Goal: Task Accomplishment & Management: Complete application form

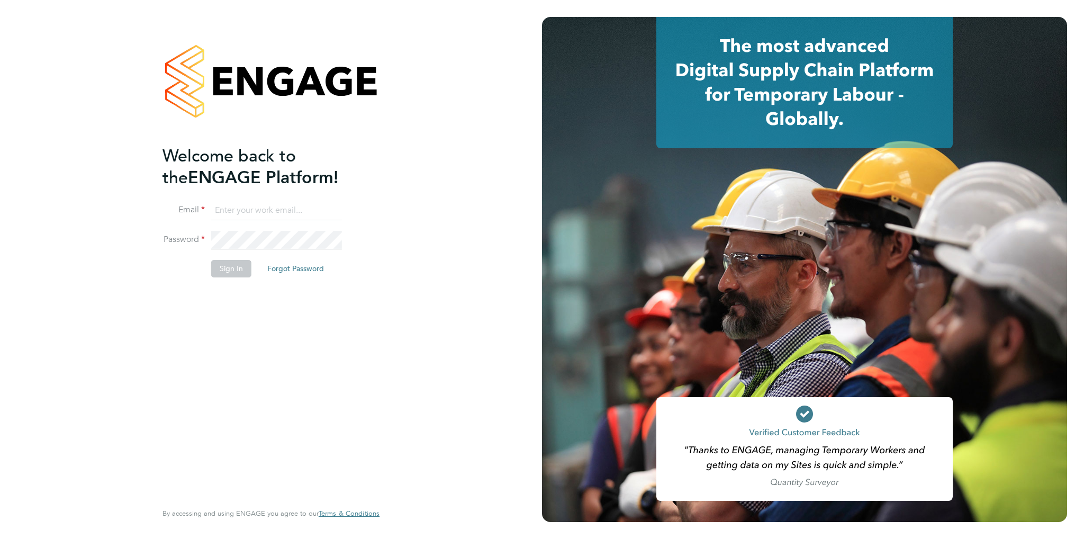
type input "tomharvey@ivyresourcegroup.com"
click at [231, 263] on button "Sign In" at bounding box center [231, 268] width 40 height 17
click at [242, 266] on button "Sign In" at bounding box center [231, 268] width 40 height 17
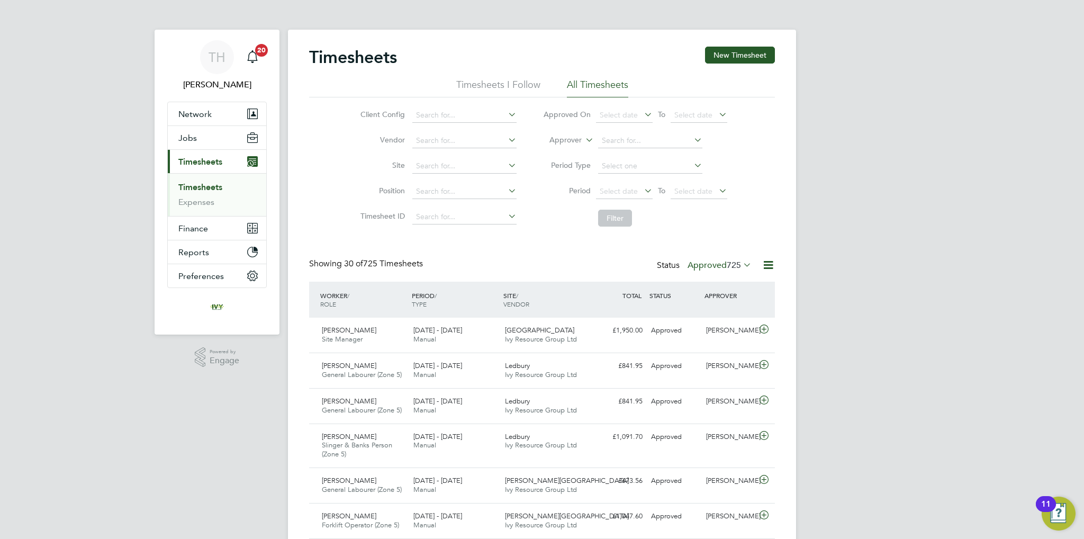
click at [694, 263] on label "Approved 725" at bounding box center [720, 265] width 64 height 11
click at [699, 306] on li "Submitted" at bounding box center [710, 313] width 49 height 15
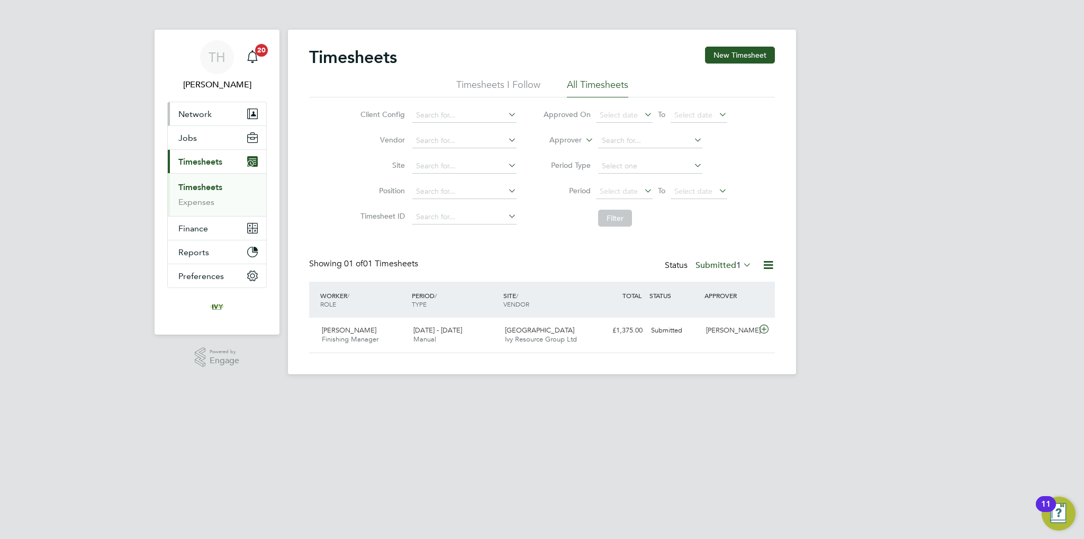
click at [205, 108] on button "Network" at bounding box center [217, 113] width 98 height 23
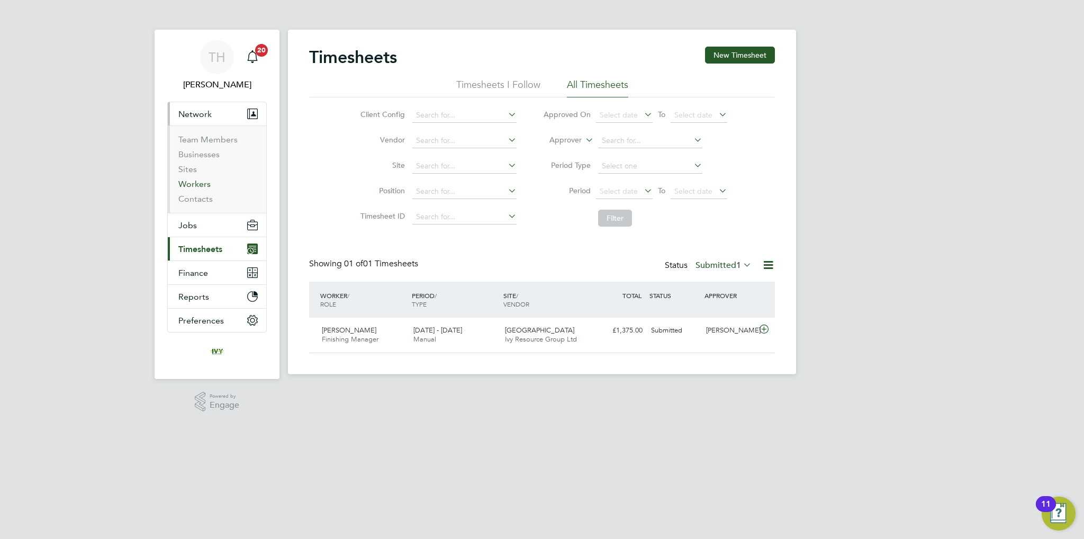
click at [191, 185] on link "Workers" at bounding box center [194, 184] width 32 height 10
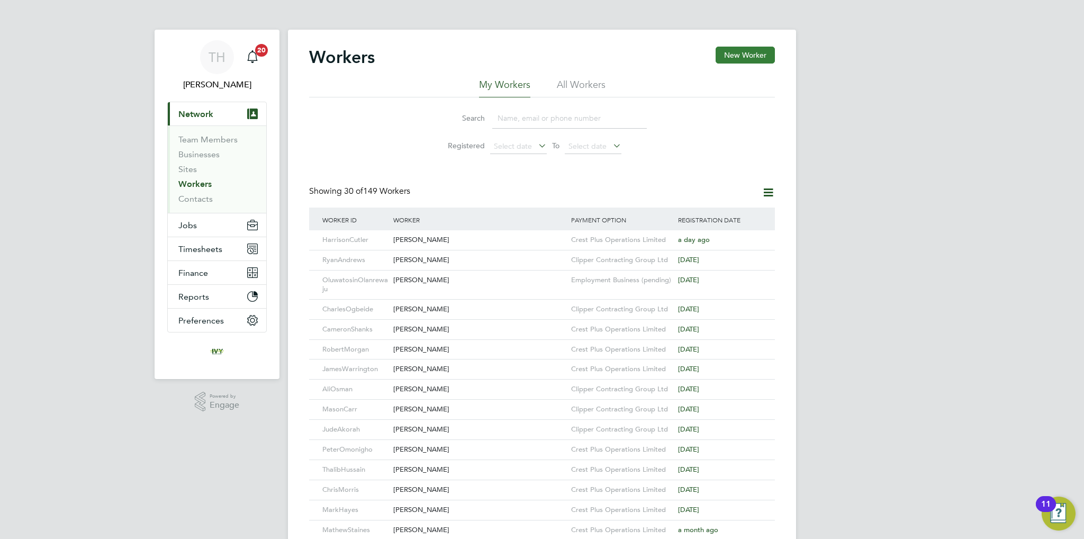
click at [751, 62] on button "New Worker" at bounding box center [745, 55] width 59 height 17
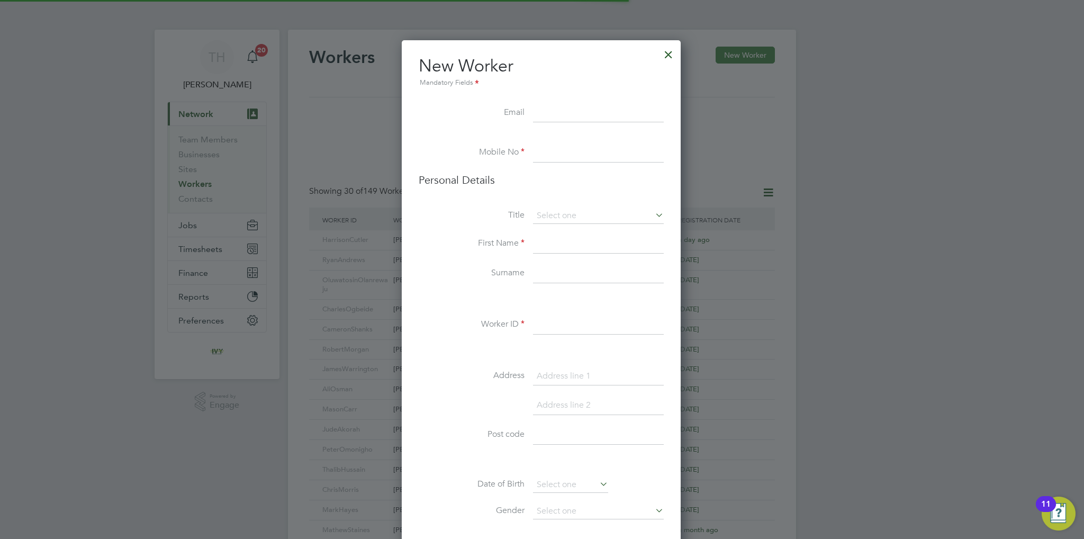
scroll to position [891, 280]
click at [571, 110] on input at bounding box center [598, 113] width 131 height 19
paste input "[EMAIL_ADDRESS][DOMAIN_NAME]"
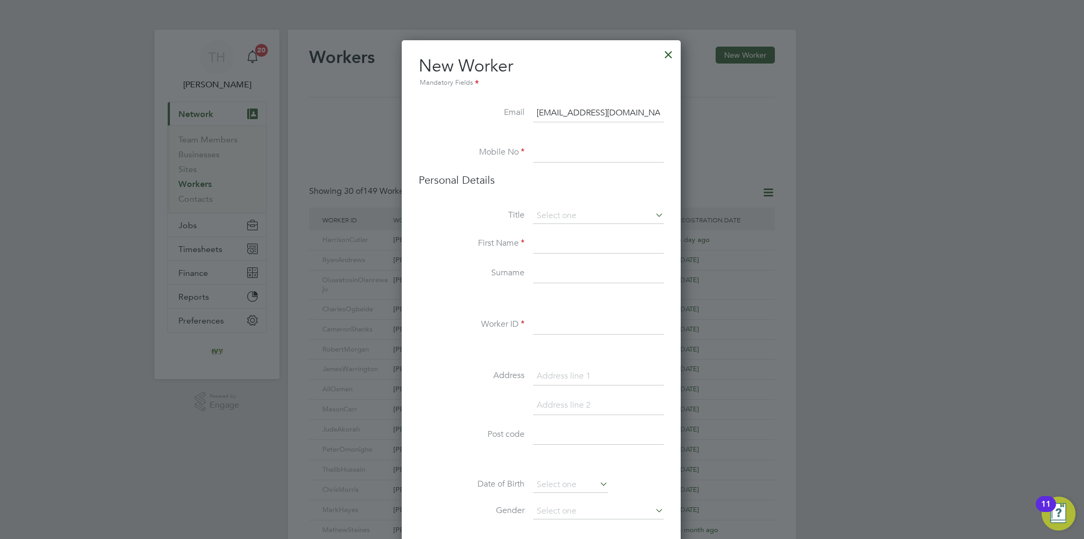
type input "[EMAIL_ADDRESS][DOMAIN_NAME]"
click at [557, 152] on input at bounding box center [598, 152] width 131 height 19
click at [584, 157] on input at bounding box center [598, 152] width 131 height 19
paste input "07903084855"
type input "07903084855"
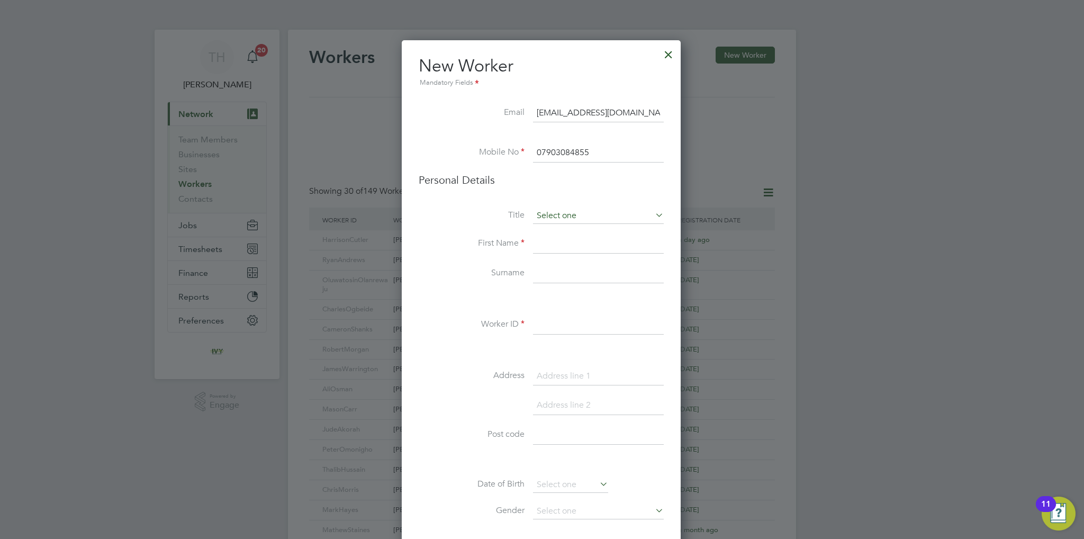
click at [570, 222] on div "Workers New Worker My Workers All Workers Search Registered Select date To Sele…" at bounding box center [542, 466] width 508 height 873
click at [566, 231] on li "Mr" at bounding box center [598, 230] width 131 height 14
type input "Mr"
click at [556, 247] on input at bounding box center [598, 243] width 131 height 19
click at [558, 248] on input at bounding box center [598, 243] width 131 height 19
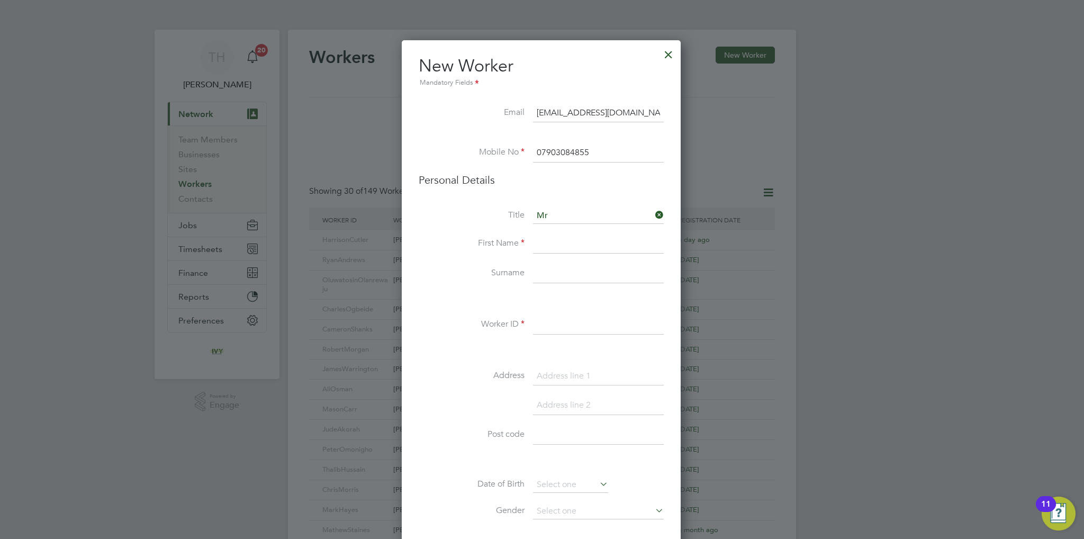
paste input "[PERSON_NAME]"
click at [578, 244] on input "[PERSON_NAME]" at bounding box center [598, 243] width 131 height 19
type input "[PERSON_NAME]"
click at [558, 269] on input at bounding box center [598, 273] width 131 height 19
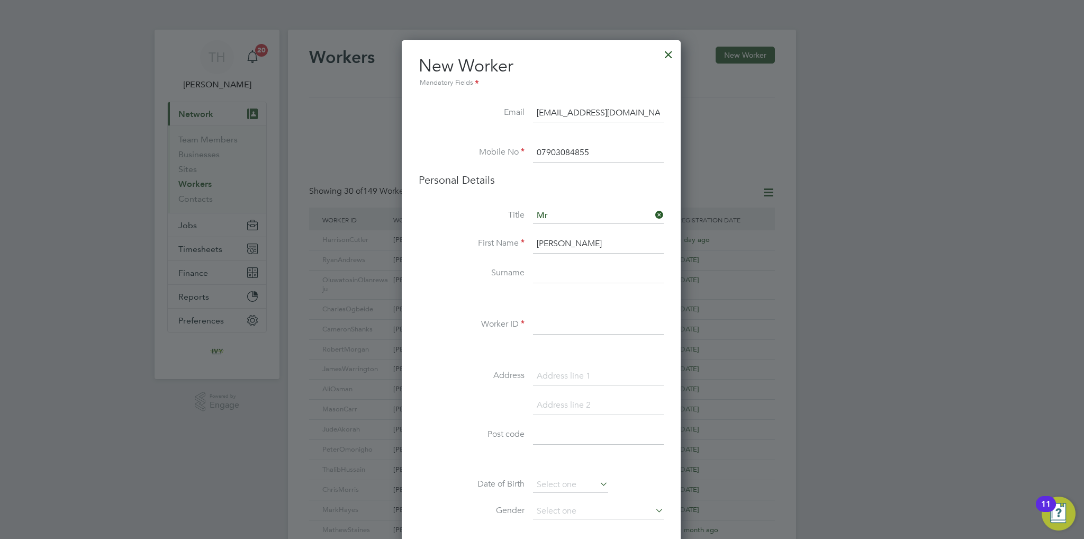
paste input "Paduraru"
type input "Paduraru"
click at [551, 330] on input at bounding box center [598, 324] width 131 height 19
paste input "Paduraru"
type input "Paduraru"
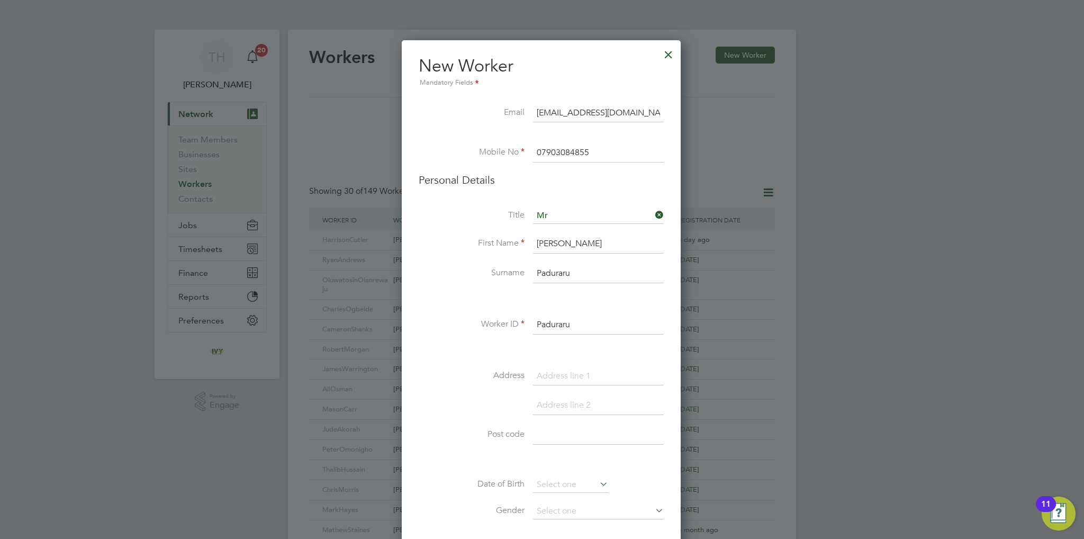
drag, startPoint x: 575, startPoint y: 324, endPoint x: 480, endPoint y: 317, distance: 95.5
click at [491, 318] on li "Worker ID Paduraru" at bounding box center [541, 330] width 245 height 30
click at [537, 320] on input at bounding box center [598, 324] width 131 height 19
paste input "[PERSON_NAME]"
click at [568, 326] on input "[PERSON_NAME]" at bounding box center [598, 324] width 131 height 19
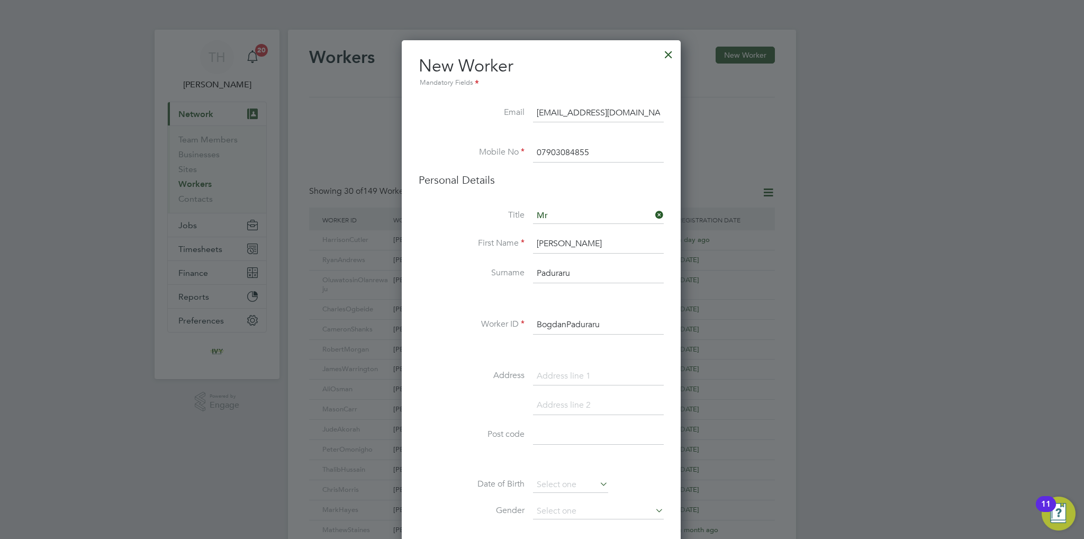
type input "BogdanPaduraru"
click at [552, 373] on input at bounding box center [598, 376] width 131 height 19
type input "[STREET_ADDRESS]"
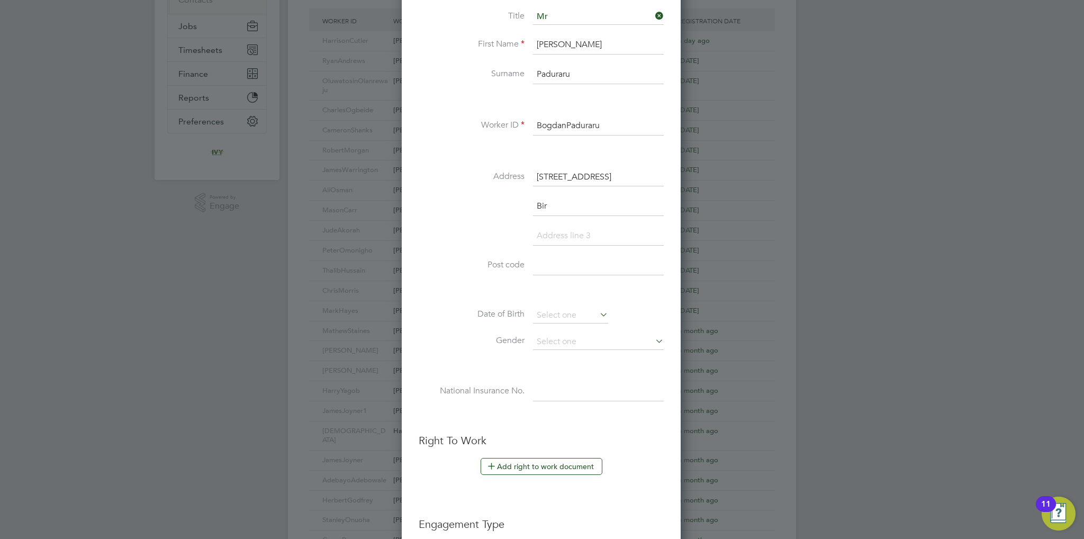
scroll to position [215, 0]
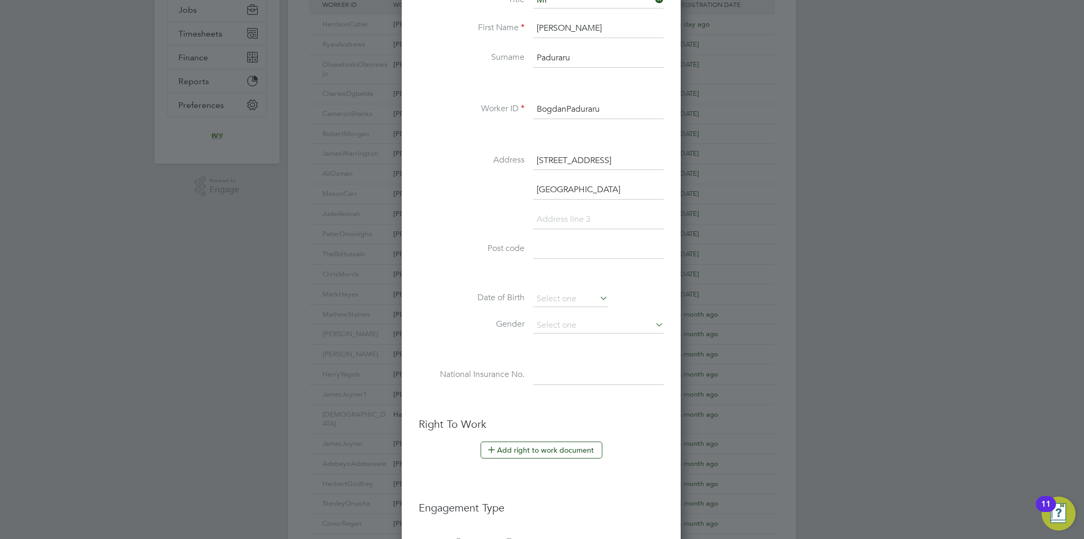
type input "[GEOGRAPHIC_DATA]"
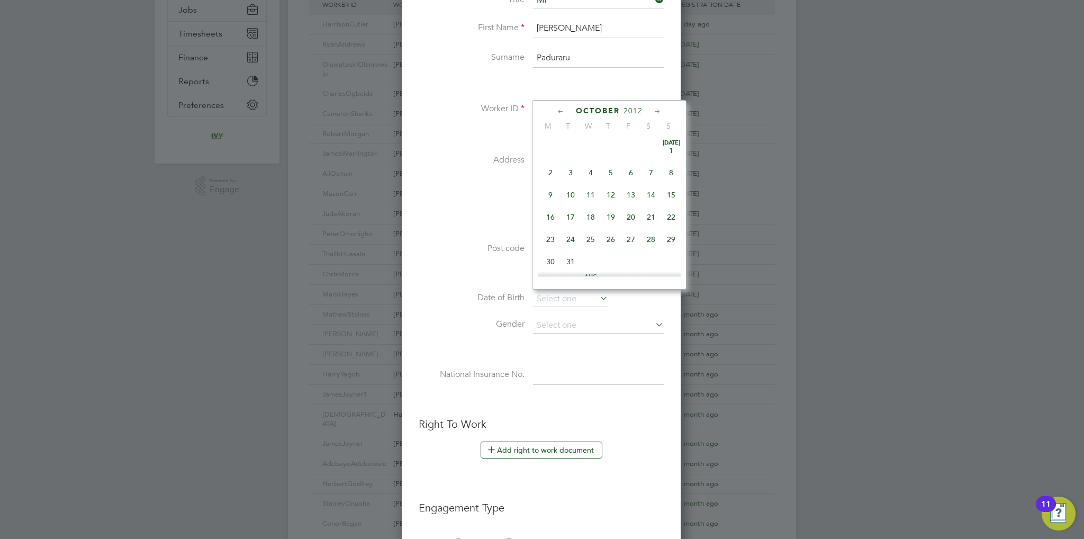
scroll to position [322, 0]
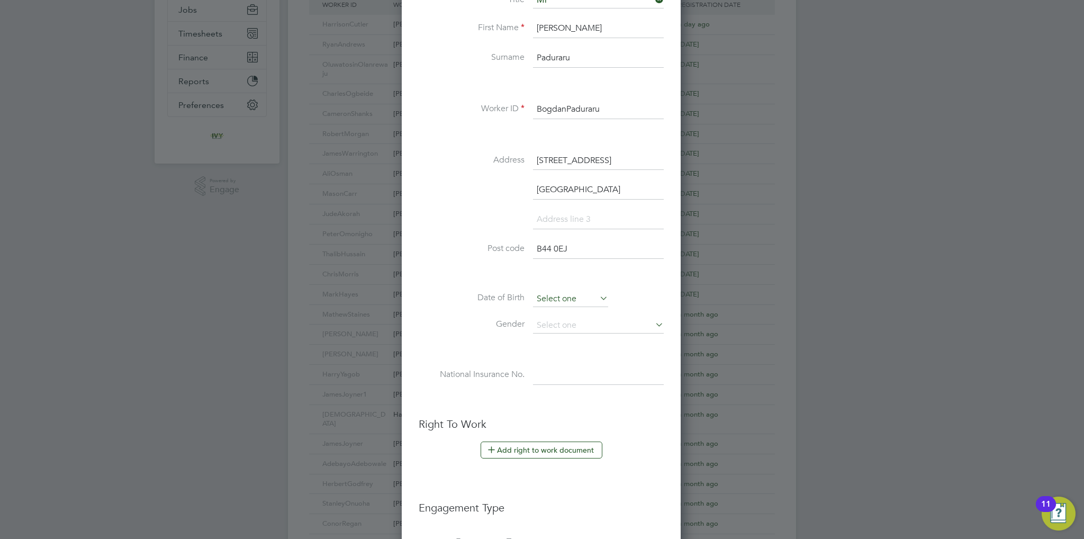
type input "B44 0EJ"
click at [558, 300] on input at bounding box center [570, 299] width 75 height 16
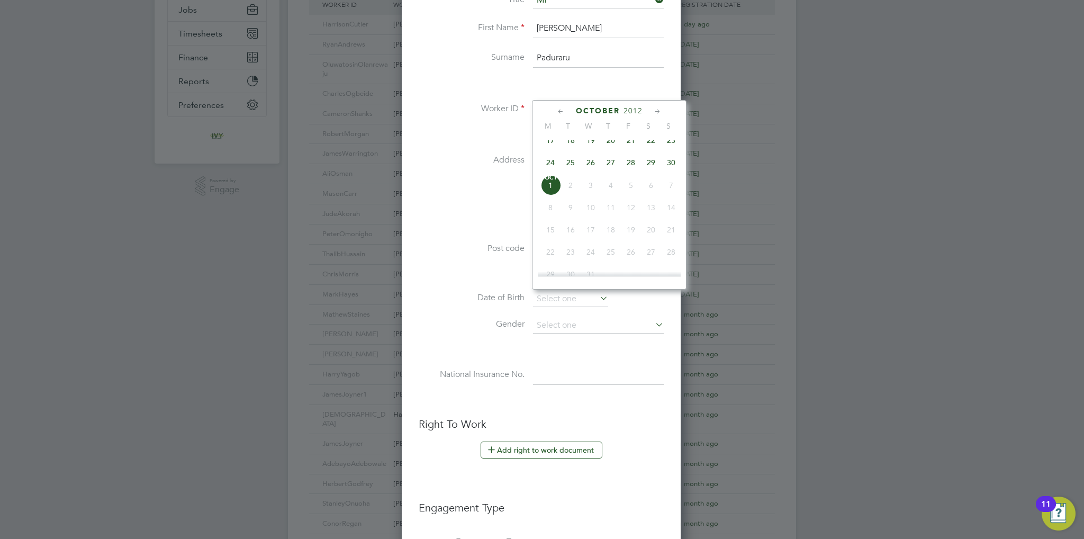
click at [627, 111] on span "2012" at bounding box center [633, 110] width 19 height 9
click at [552, 174] on span "1984" at bounding box center [550, 166] width 20 height 20
click at [570, 164] on span "[DATE]" at bounding box center [571, 163] width 20 height 20
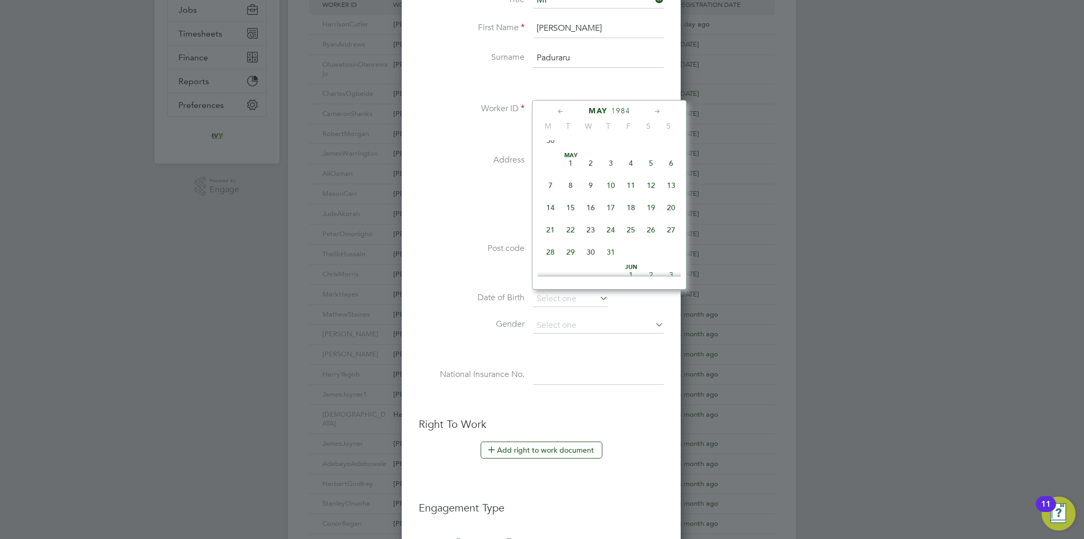
type input "[DATE]"
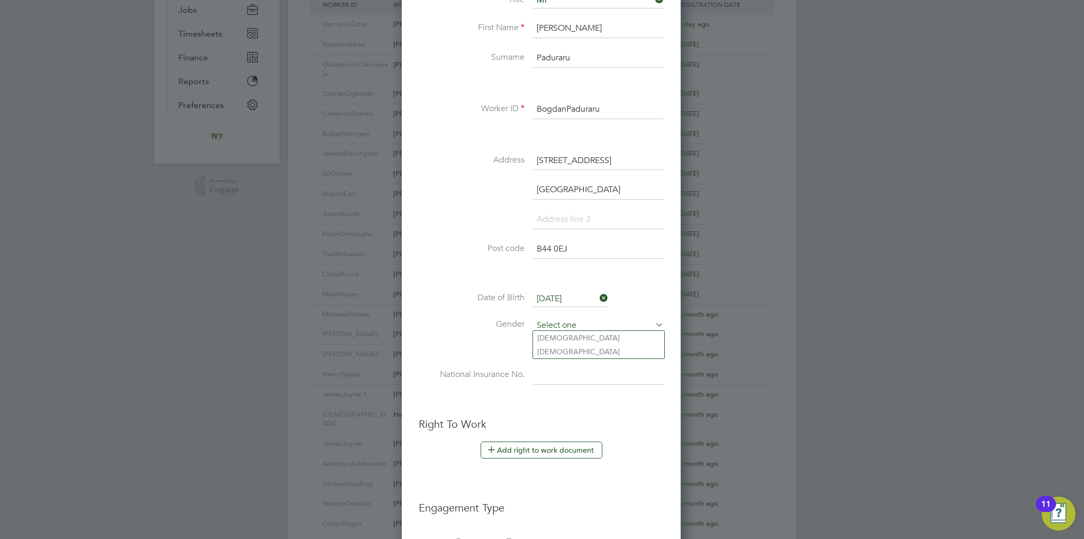
click at [569, 318] on input at bounding box center [598, 326] width 131 height 16
click at [567, 334] on li "[DEMOGRAPHIC_DATA]" at bounding box center [598, 338] width 131 height 14
type input "[DEMOGRAPHIC_DATA]"
click at [558, 377] on input at bounding box center [598, 375] width 131 height 19
paste input "SK064417B"
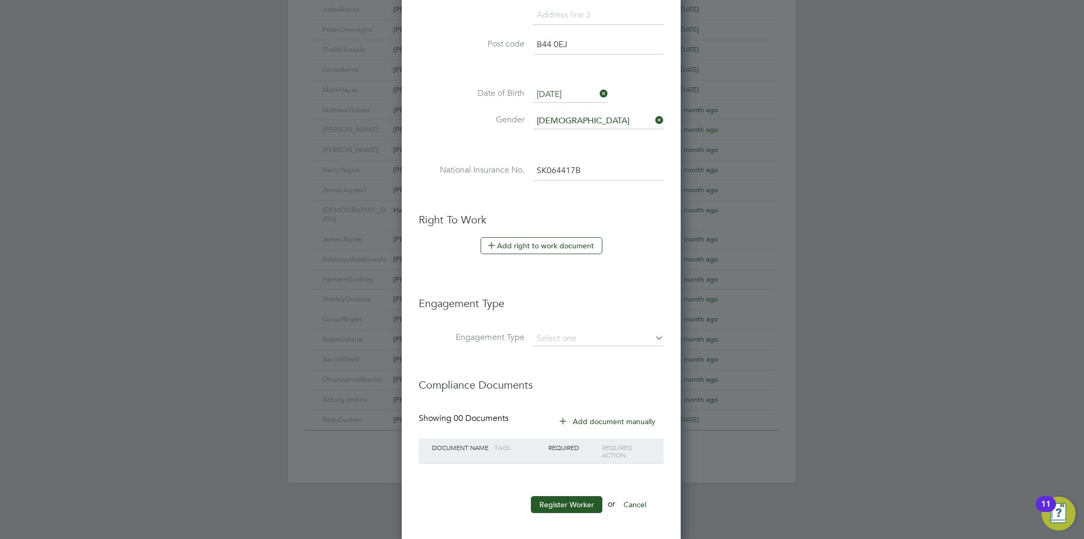
scroll to position [422, 0]
type input "SK 06 44 17 B"
click at [560, 500] on button "Register Worker" at bounding box center [566, 501] width 71 height 17
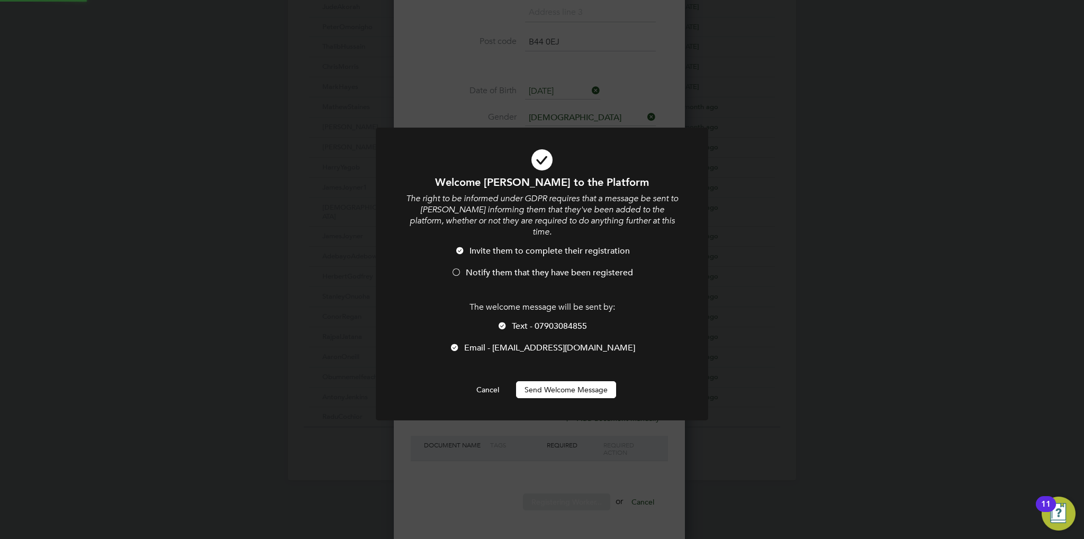
scroll to position [0, 0]
click at [518, 267] on span "Notify them that they have been registered" at bounding box center [549, 272] width 167 height 11
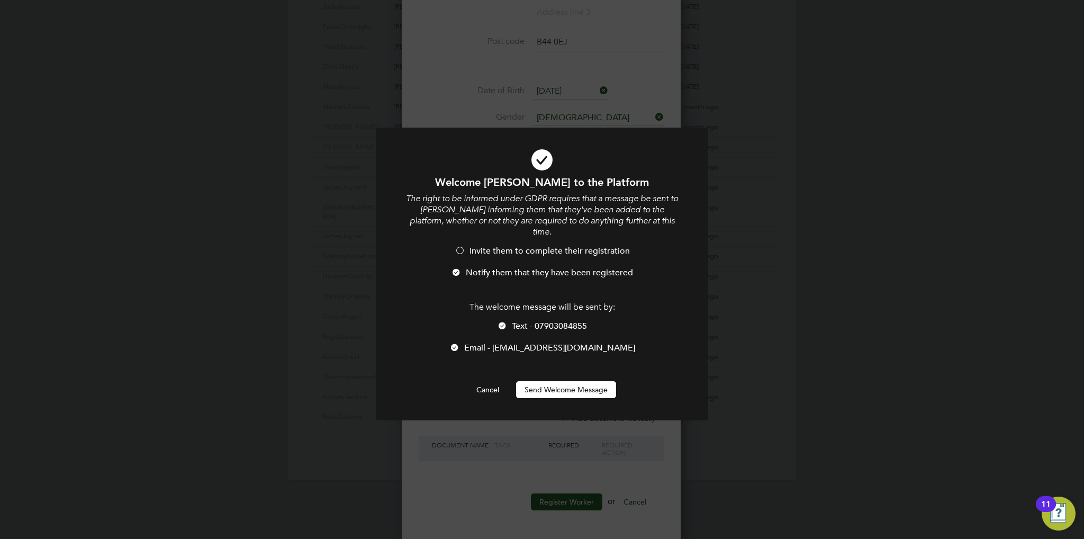
click at [507, 321] on div at bounding box center [502, 326] width 11 height 11
click at [546, 381] on button "Send Welcome Message" at bounding box center [566, 389] width 100 height 17
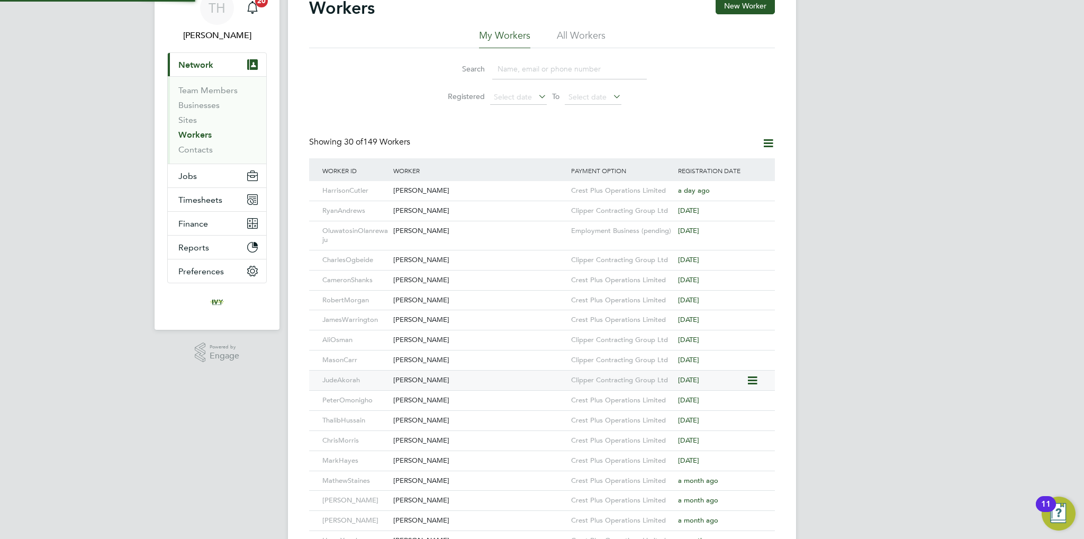
scroll to position [0, 0]
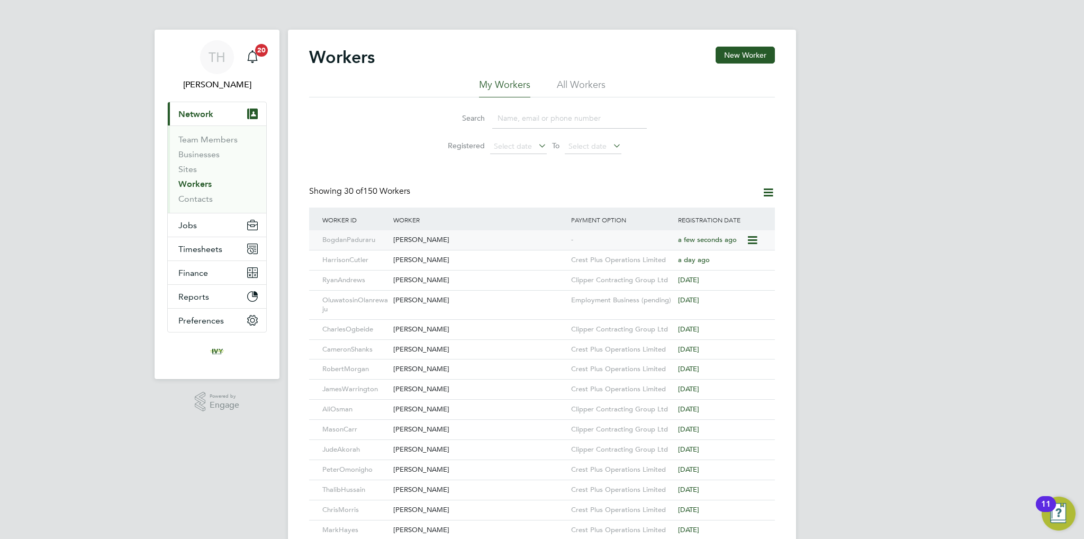
click at [528, 242] on div "[PERSON_NAME]" at bounding box center [480, 240] width 178 height 20
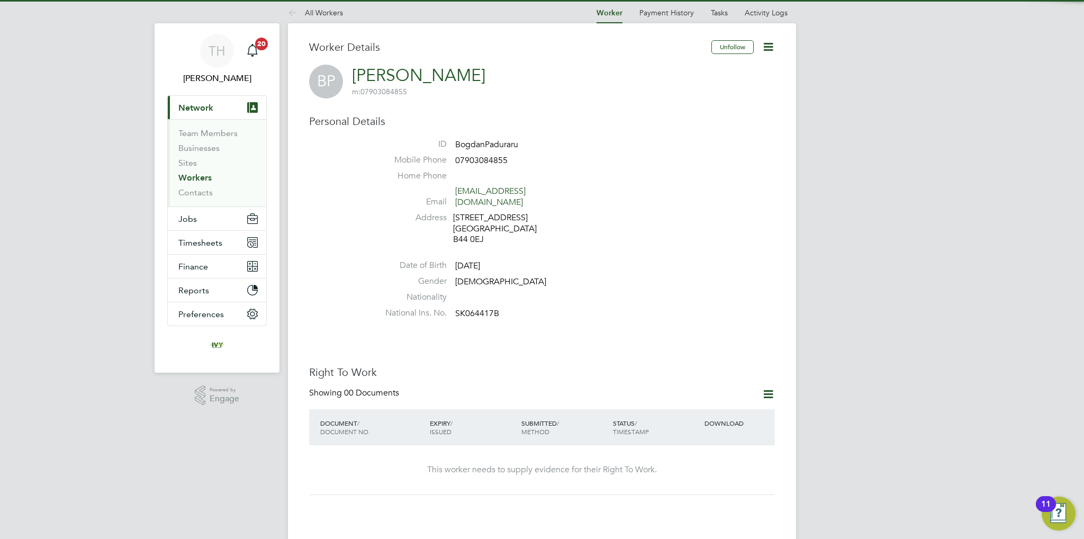
scroll to position [53, 0]
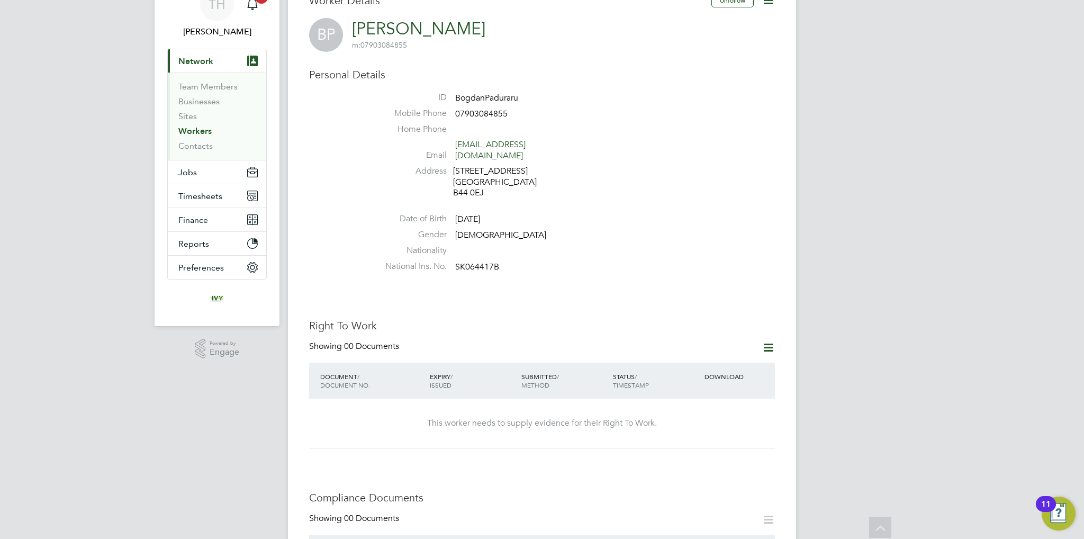
click at [772, 341] on icon at bounding box center [768, 347] width 13 height 13
